Goal: Task Accomplishment & Management: Complete application form

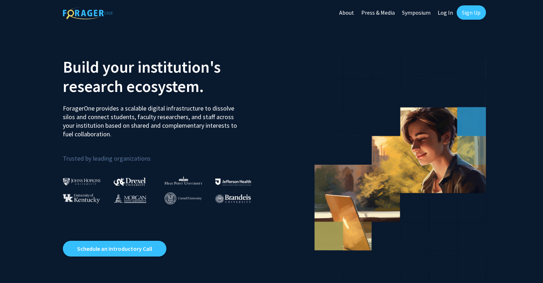
click at [469, 12] on link "Sign Up" at bounding box center [471, 12] width 29 height 14
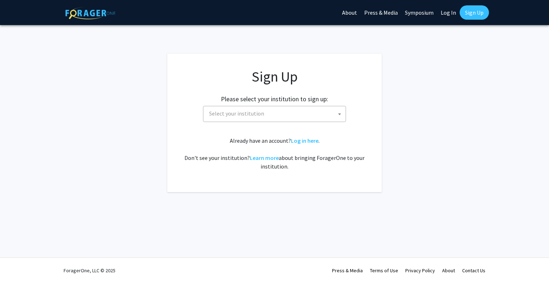
click at [294, 114] on span "Select your institution" at bounding box center [275, 113] width 139 height 15
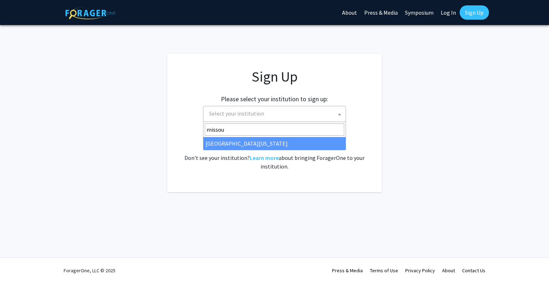
type input "missou"
select select "33"
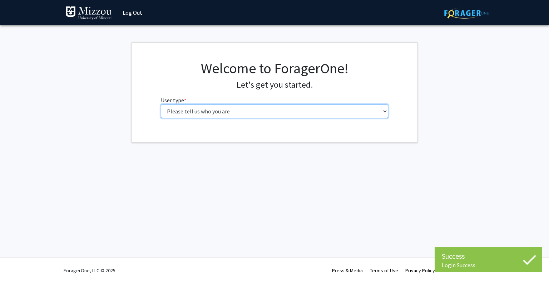
click at [306, 114] on select "Please tell us who you are Undergraduate Student Master's Student Doctoral Cand…" at bounding box center [275, 111] width 228 height 14
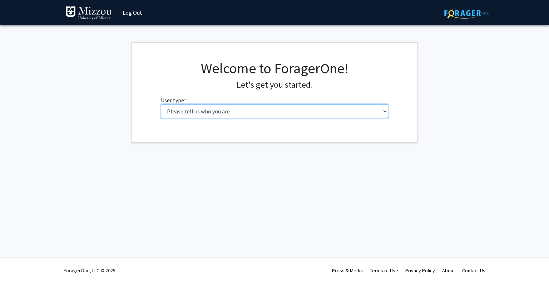
select select "1: undergrad"
click at [161, 104] on select "Please tell us who you are Undergraduate Student Master's Student Doctoral Cand…" at bounding box center [275, 111] width 228 height 14
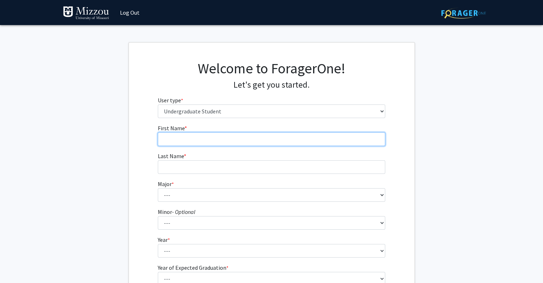
click at [305, 140] on input "First Name * required" at bounding box center [272, 139] width 228 height 14
type input "[PERSON_NAME]"
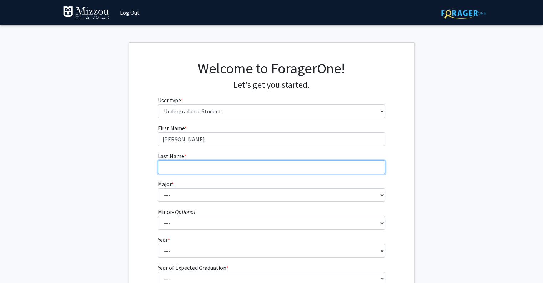
type input "[PERSON_NAME]"
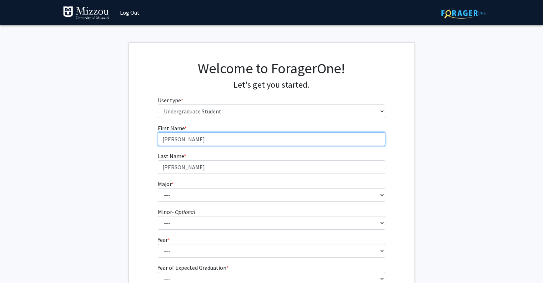
click at [169, 135] on input "[PERSON_NAME]" at bounding box center [272, 139] width 228 height 14
type input "[PERSON_NAME]"
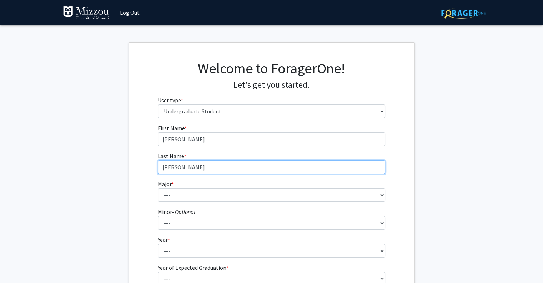
type input "[PERSON_NAME]"
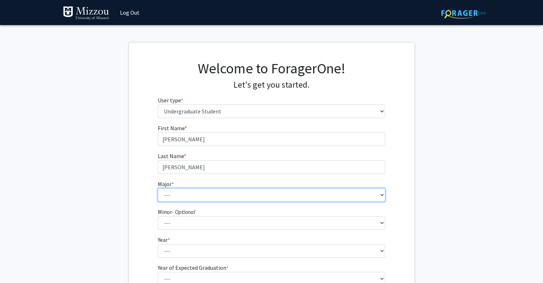
click at [176, 196] on select "--- Agribusiness Management Agricultural Education Agricultural Education: Comm…" at bounding box center [272, 195] width 228 height 14
select select "46: 2542"
click at [158, 188] on select "--- Agribusiness Management Agricultural Education Agricultural Education: Comm…" at bounding box center [272, 195] width 228 height 14
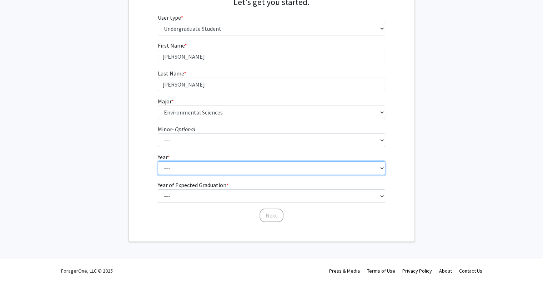
click at [208, 168] on select "--- First-year Sophomore Junior Senior Postbaccalaureate Certificate" at bounding box center [272, 168] width 228 height 14
select select "2: sophomore"
click at [158, 161] on select "--- First-year Sophomore Junior Senior Postbaccalaureate Certificate" at bounding box center [272, 168] width 228 height 14
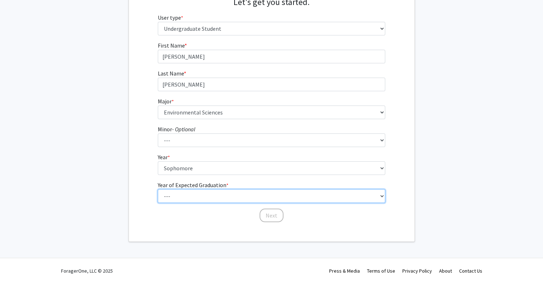
click at [216, 197] on select "--- 2025 2026 2027 2028 2029 2030 2031 2032 2033 2034" at bounding box center [272, 196] width 228 height 14
select select "4: 2028"
click at [158, 189] on select "--- 2025 2026 2027 2028 2029 2030 2031 2032 2033 2034" at bounding box center [272, 196] width 228 height 14
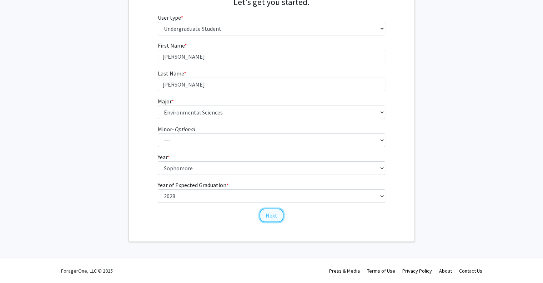
click at [271, 217] on button "Next" at bounding box center [272, 215] width 24 height 14
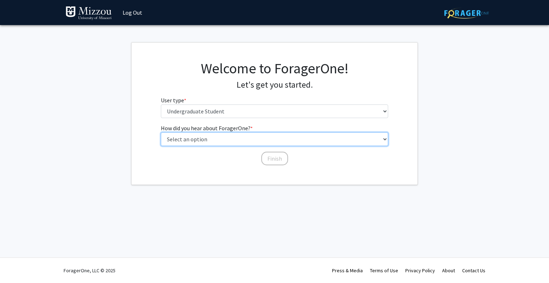
click at [236, 135] on select "Select an option Peer/student recommendation Faculty/staff recommendation Unive…" at bounding box center [275, 139] width 228 height 14
select select "2: faculty_recommendation"
click at [161, 132] on select "Select an option Peer/student recommendation Faculty/staff recommendation Unive…" at bounding box center [275, 139] width 228 height 14
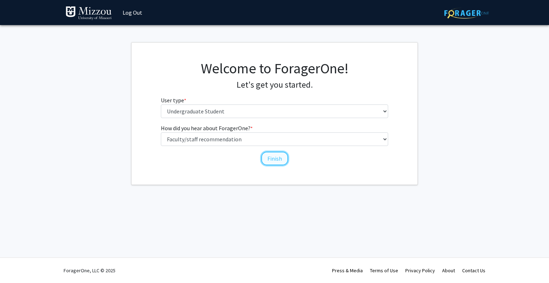
click at [271, 158] on button "Finish" at bounding box center [274, 158] width 27 height 14
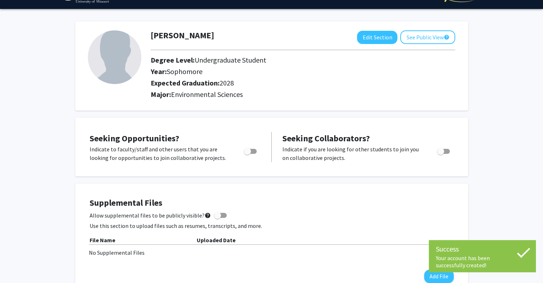
scroll to position [17, 0]
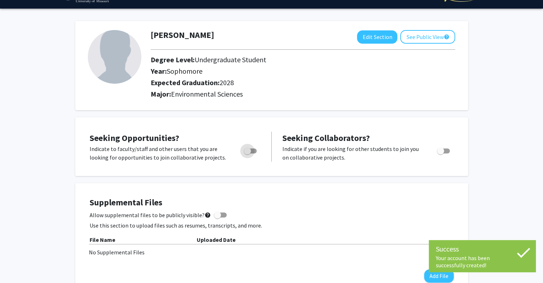
click at [251, 150] on span "Toggle" at bounding box center [250, 150] width 13 height 5
click at [248, 153] on input "Are you actively seeking opportunities?" at bounding box center [247, 153] width 0 height 0
checkbox input "true"
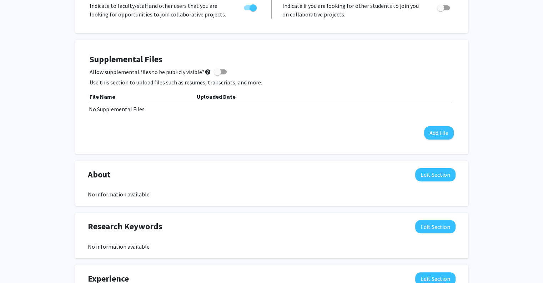
scroll to position [0, 0]
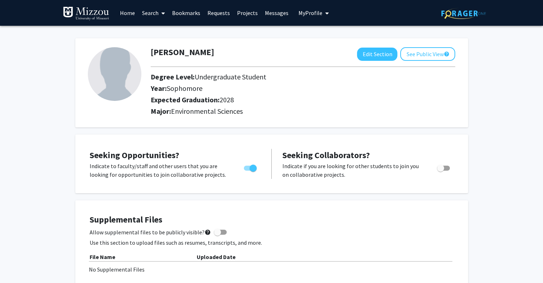
click at [244, 15] on link "Projects" at bounding box center [248, 12] width 28 height 25
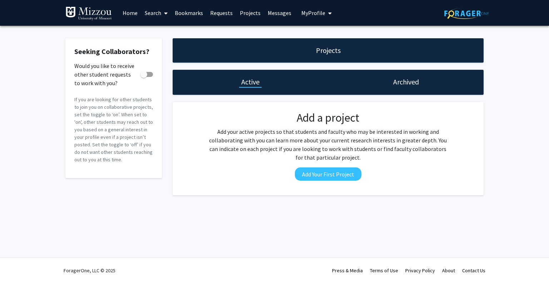
click at [219, 15] on link "Requests" at bounding box center [221, 12] width 30 height 25
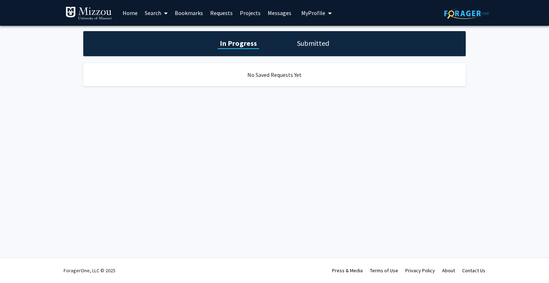
click at [190, 14] on link "Bookmarks" at bounding box center [188, 12] width 35 height 25
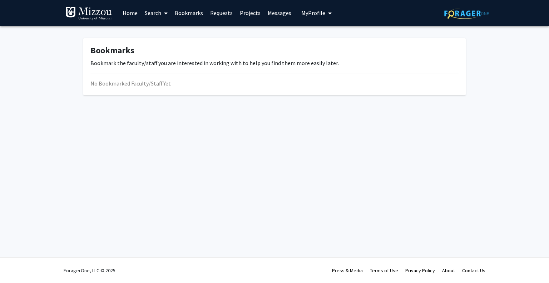
click at [159, 12] on link "Search" at bounding box center [156, 12] width 30 height 25
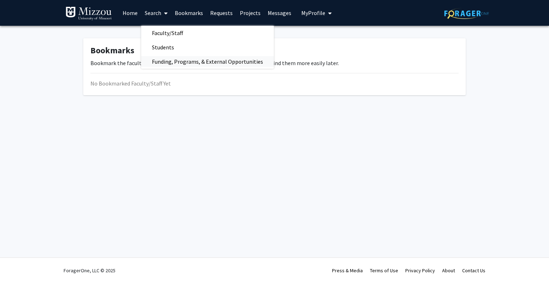
click at [169, 61] on span "Funding, Programs, & External Opportunities" at bounding box center [207, 61] width 133 height 14
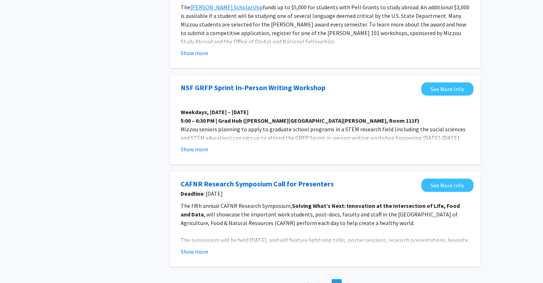
scroll to position [654, 0]
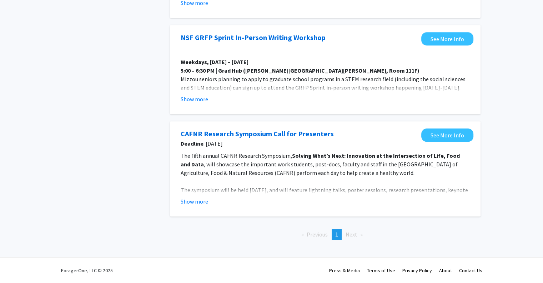
click at [401, 181] on p at bounding box center [325, 181] width 289 height 9
click at [199, 199] on button "Show more" at bounding box center [195, 201] width 28 height 9
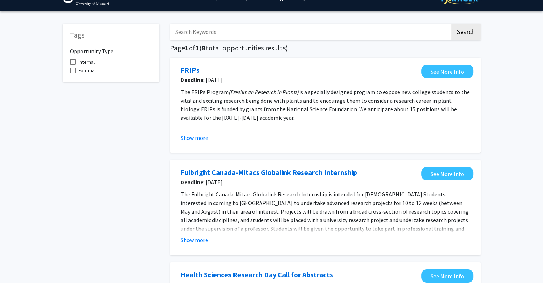
scroll to position [0, 0]
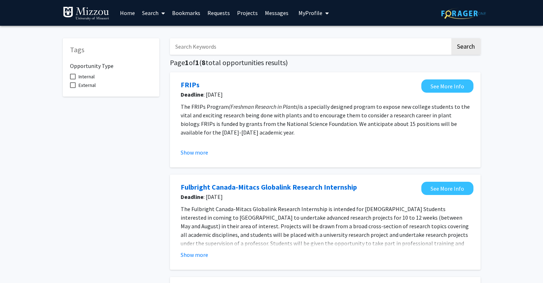
click at [127, 13] on link "Home" at bounding box center [127, 12] width 22 height 25
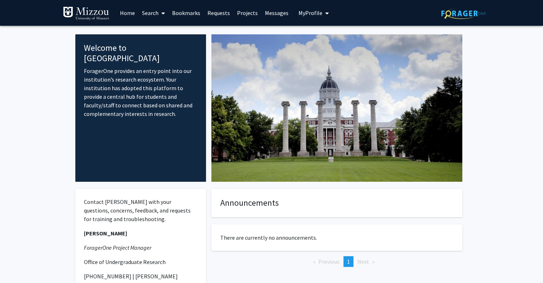
click at [491, 156] on fg-internal-home-page "Welcome to ForagerOne ForagerOne provides an entry point into our institution’s…" at bounding box center [271, 189] width 543 height 326
click at [477, 120] on fg-internal-home-page "Welcome to ForagerOne ForagerOne provides an entry point into our institution’s…" at bounding box center [271, 189] width 543 height 326
click at [188, 13] on link "Bookmarks" at bounding box center [186, 12] width 35 height 25
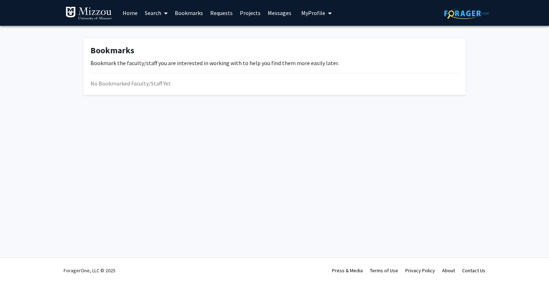
click at [226, 16] on link "Requests" at bounding box center [221, 12] width 30 height 25
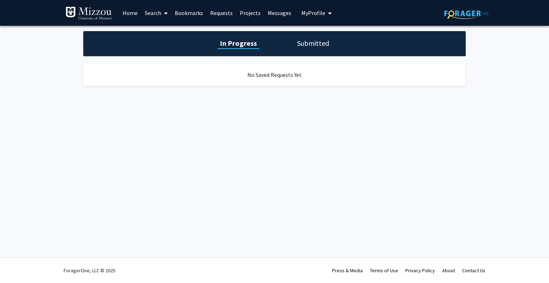
click at [250, 15] on link "Projects" at bounding box center [250, 12] width 28 height 25
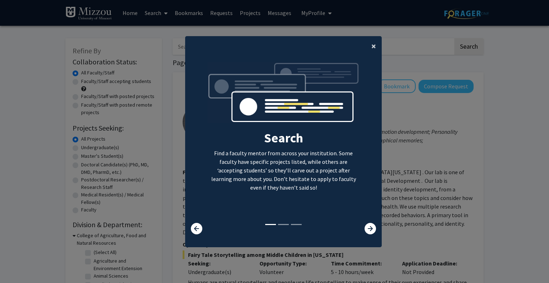
click at [372, 45] on span "×" at bounding box center [373, 45] width 5 height 11
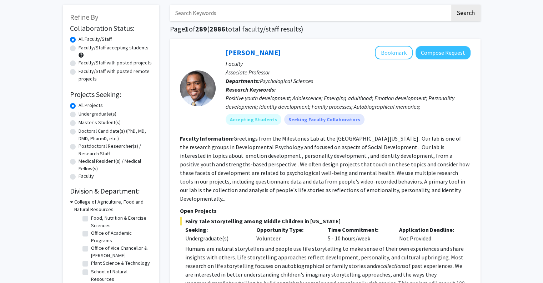
scroll to position [34, 0]
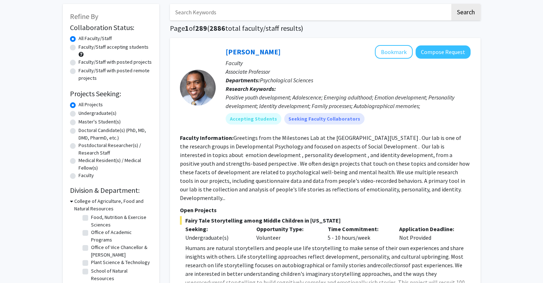
click at [206, 13] on input "Search Keywords" at bounding box center [310, 12] width 280 height 16
type input "environmental science"
click at [451, 4] on button "Search" at bounding box center [465, 12] width 29 height 16
